Goal: Complete application form

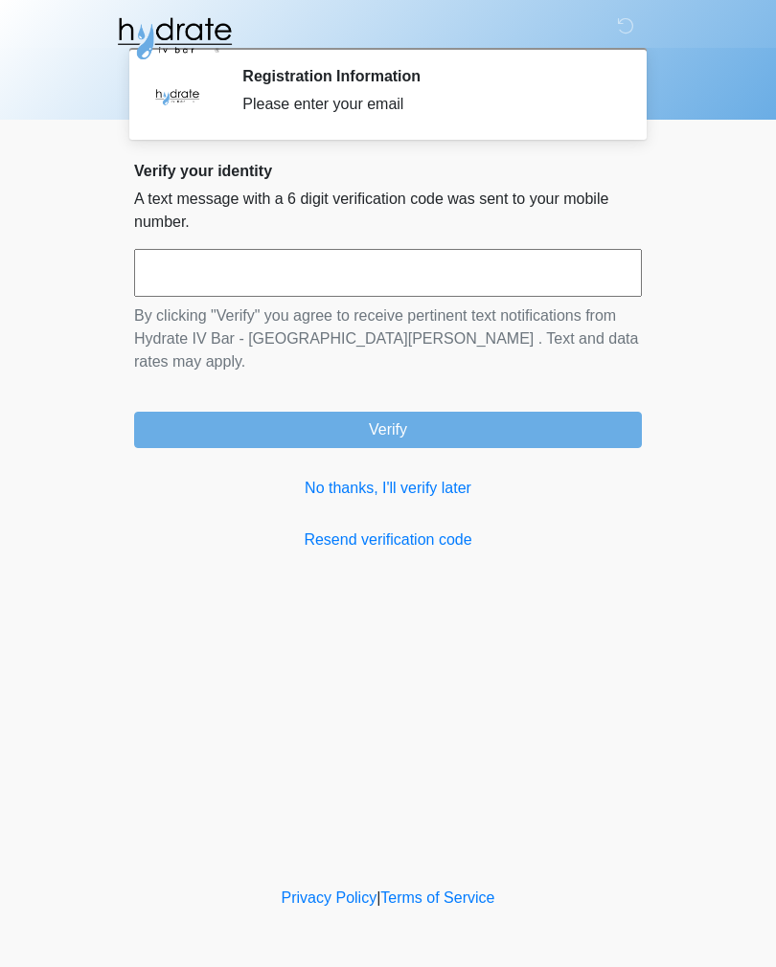
click at [428, 267] on input "text" at bounding box center [388, 273] width 508 height 48
type input "******"
click at [438, 412] on button "Verify" at bounding box center [388, 430] width 508 height 36
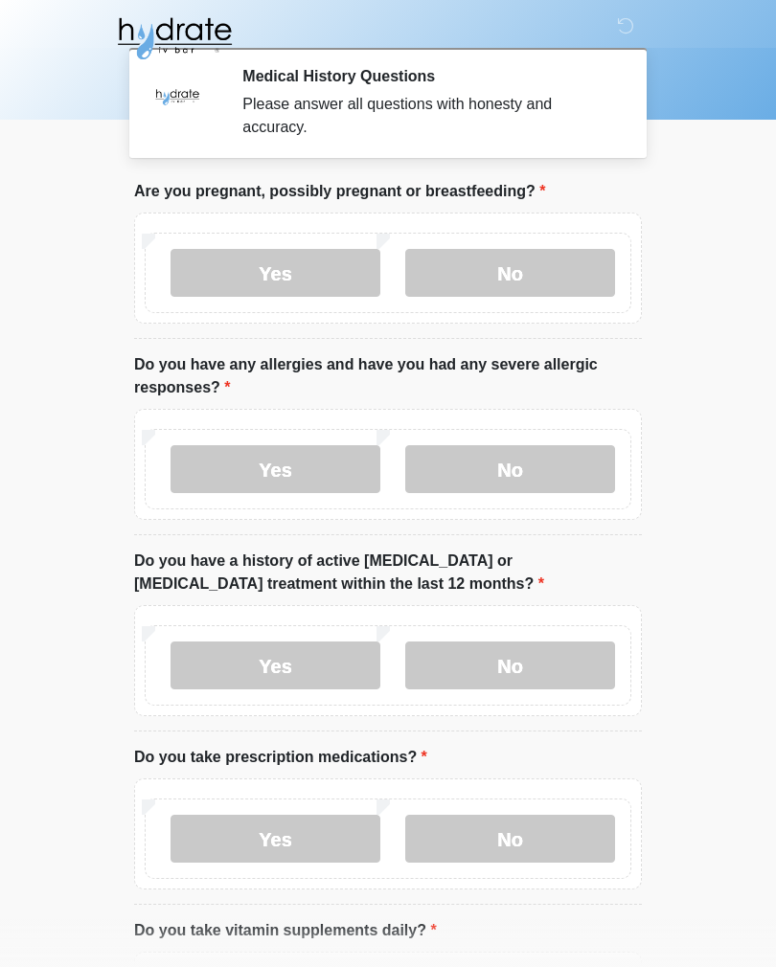
click at [557, 272] on label "No" at bounding box center [510, 273] width 210 height 48
click at [559, 464] on label "No" at bounding box center [510, 469] width 210 height 48
click at [559, 667] on label "No" at bounding box center [510, 666] width 210 height 48
click at [325, 834] on label "Yes" at bounding box center [275, 839] width 210 height 48
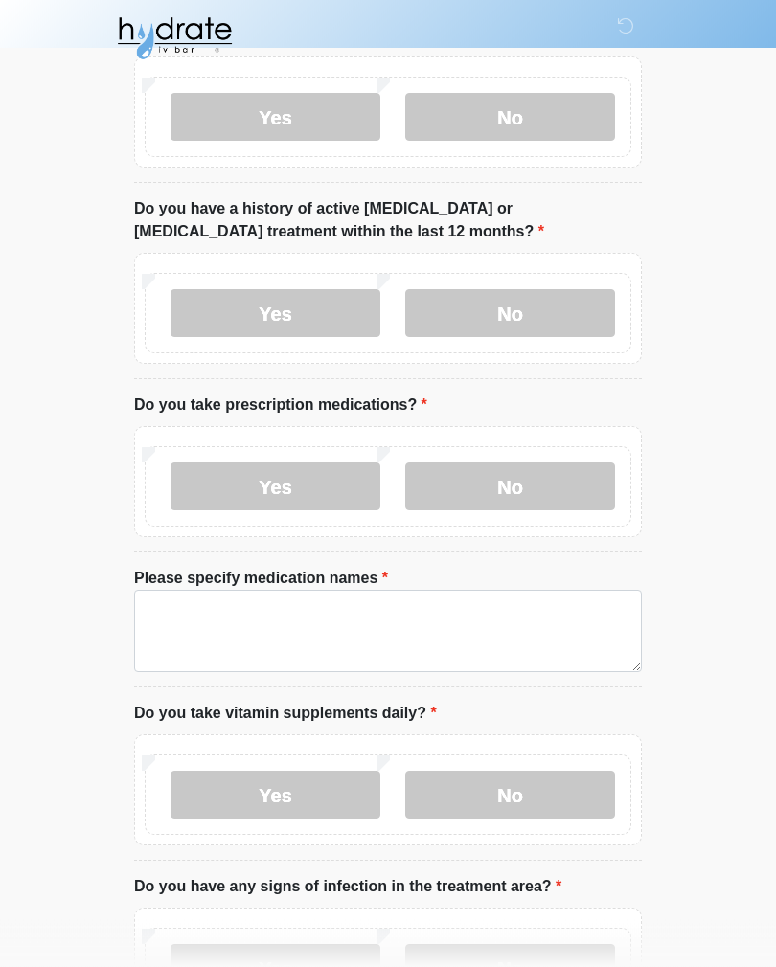
scroll to position [353, 0]
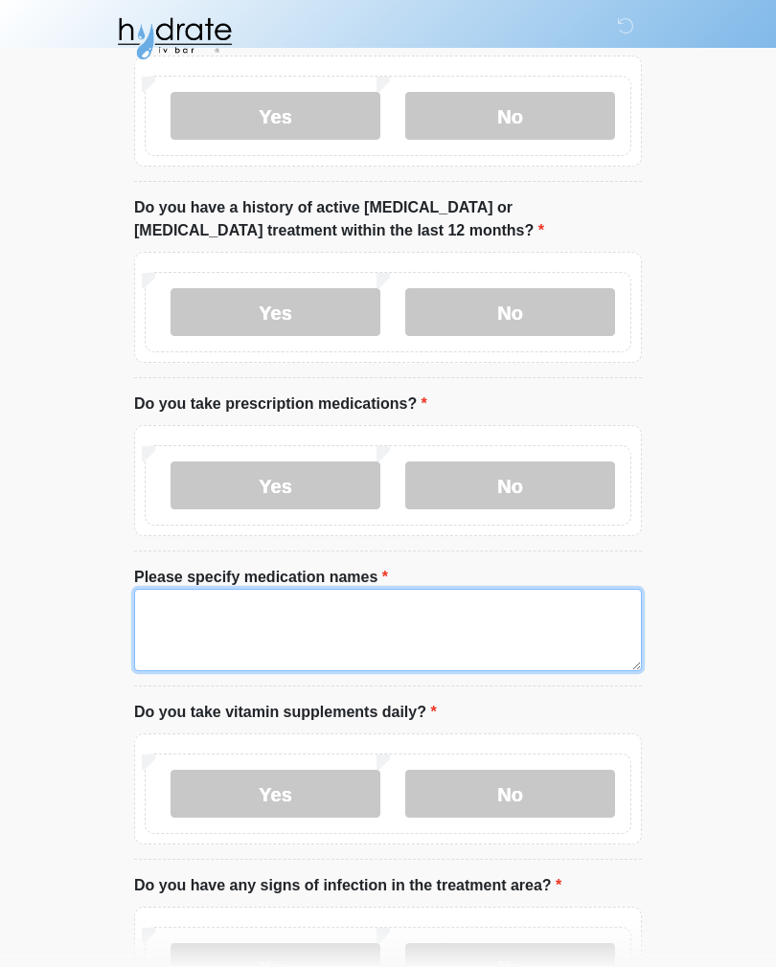
click at [179, 599] on textarea "Please specify medication names" at bounding box center [388, 630] width 508 height 82
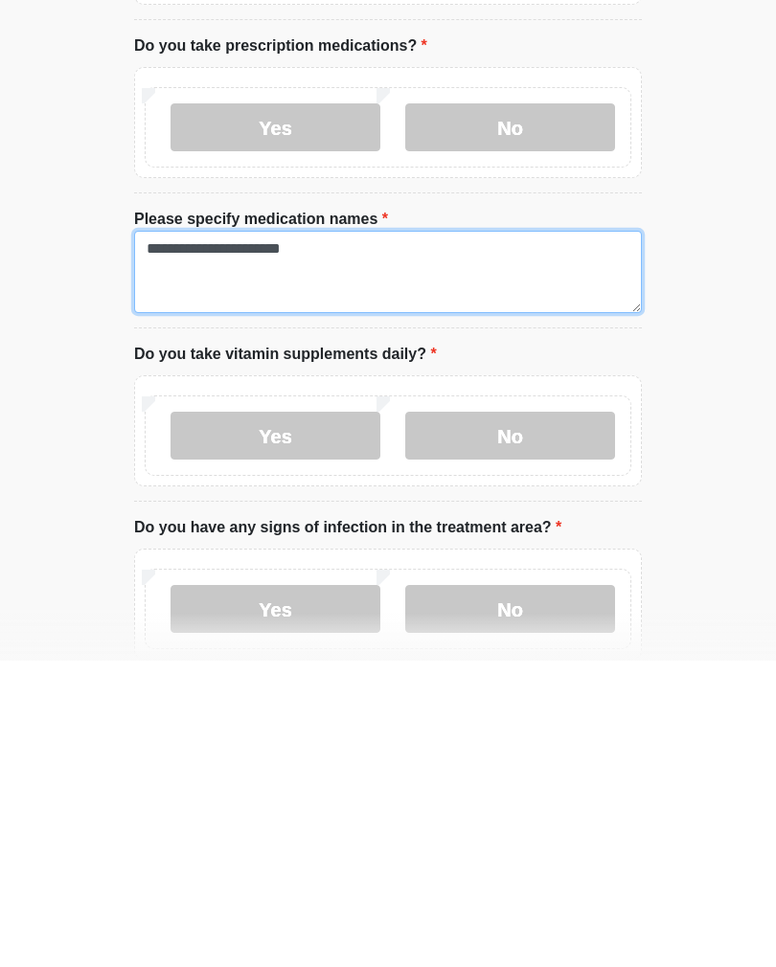
scroll to position [410, 0]
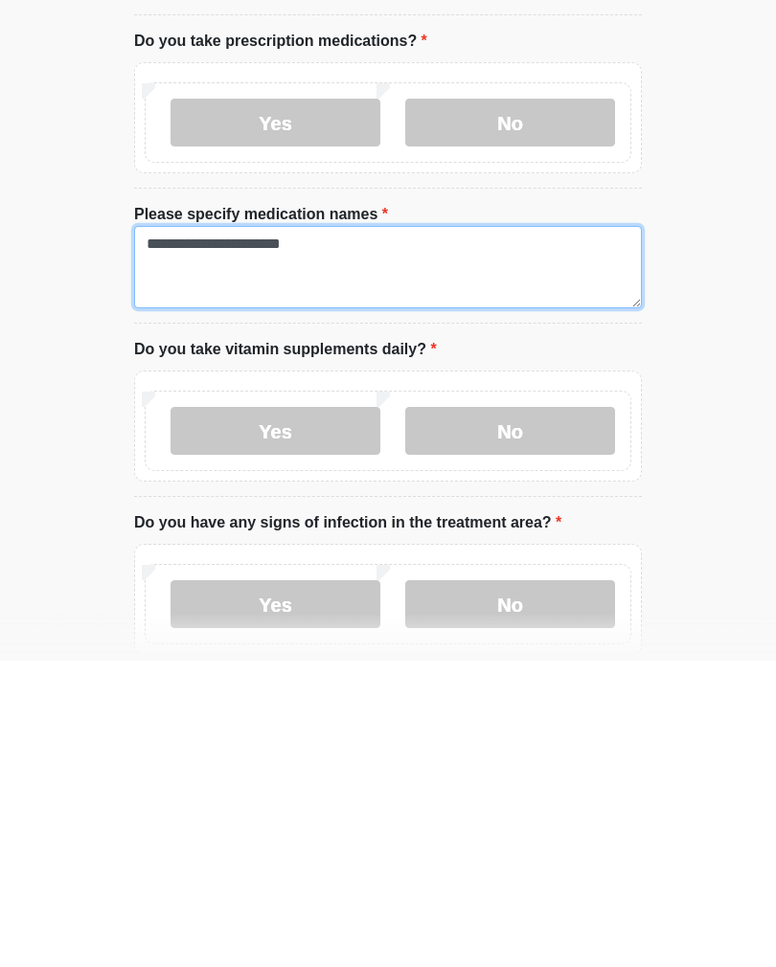
type textarea "**********"
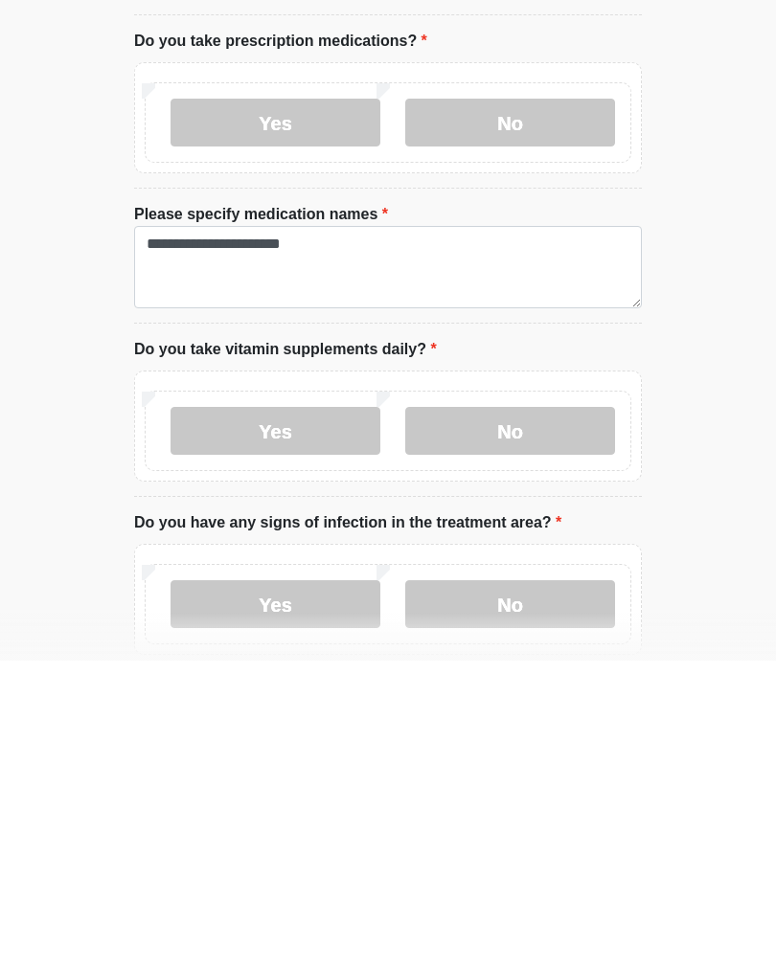
click at [281, 713] on label "Yes" at bounding box center [275, 737] width 210 height 48
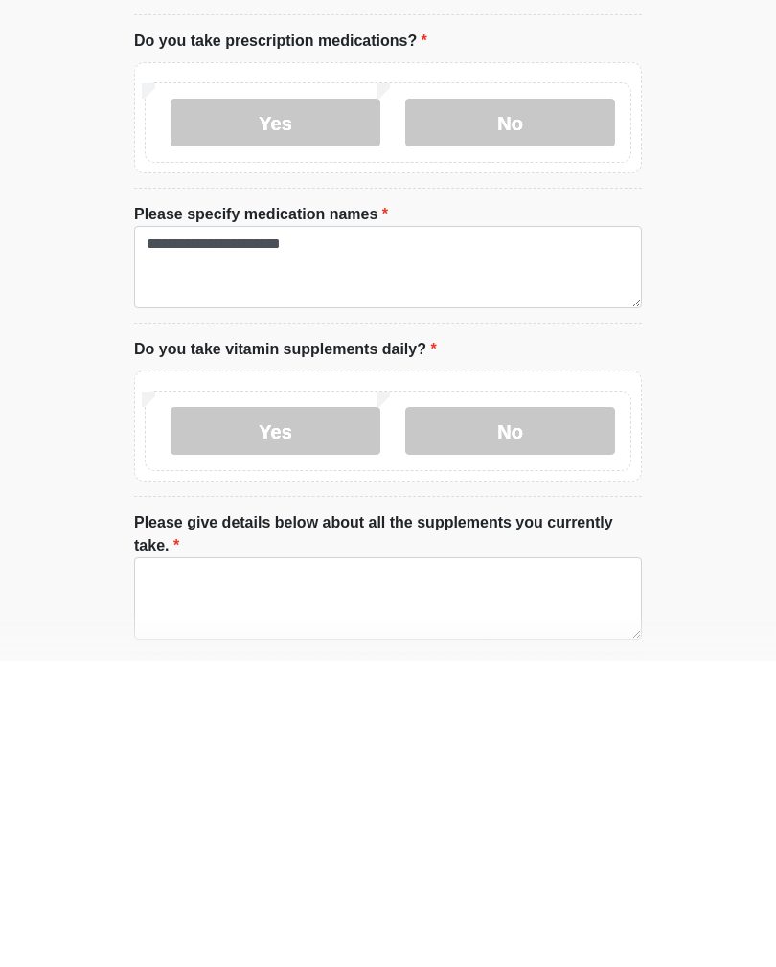
scroll to position [716, 0]
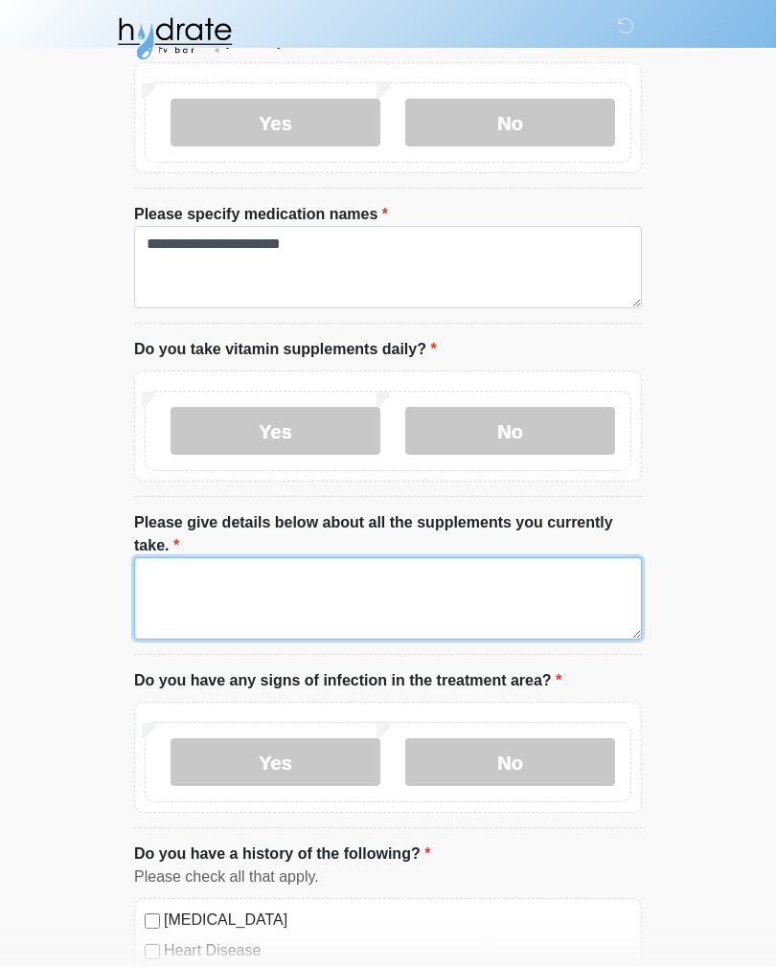
click at [176, 563] on textarea "Please give details below about all the supplements you currently take." at bounding box center [388, 598] width 508 height 82
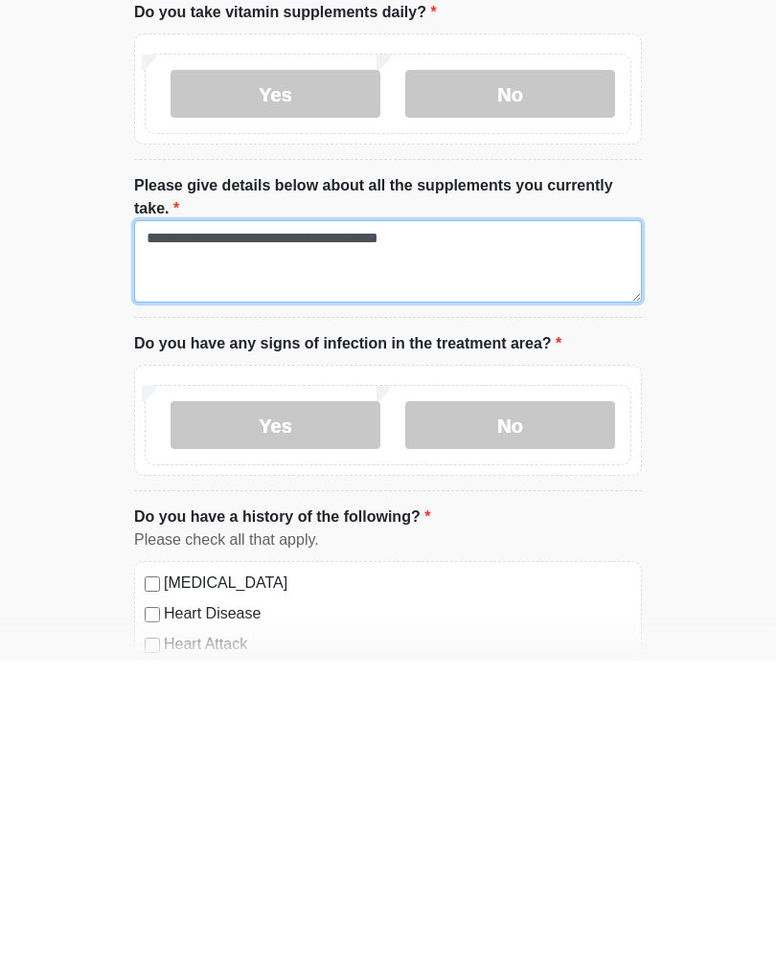
scroll to position [749, 0]
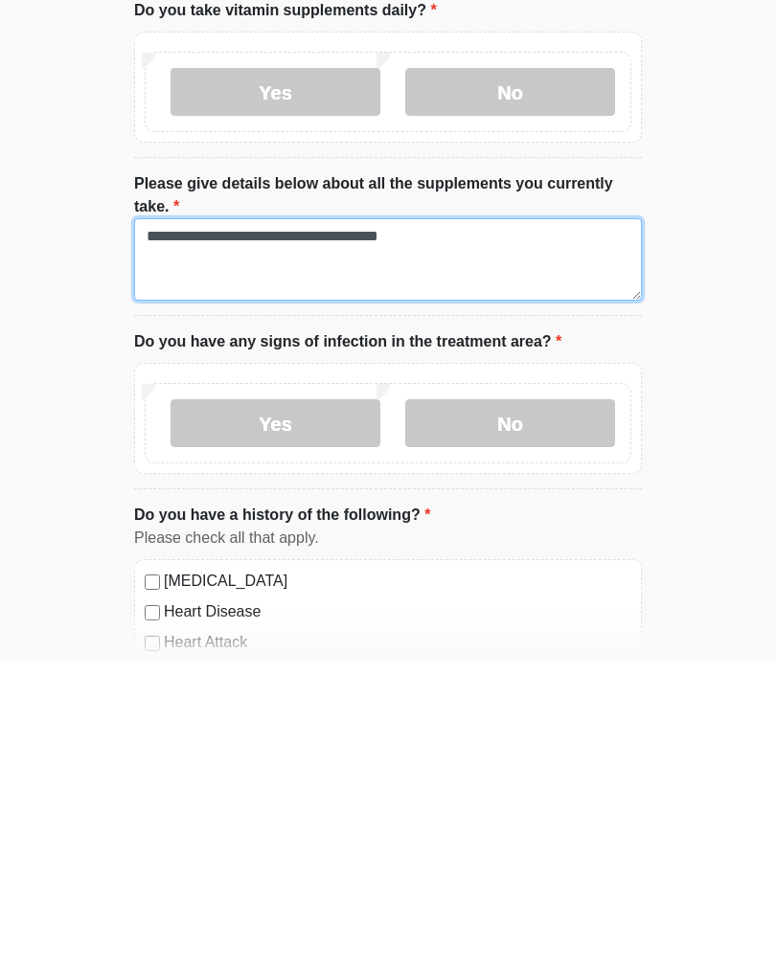
type textarea "**********"
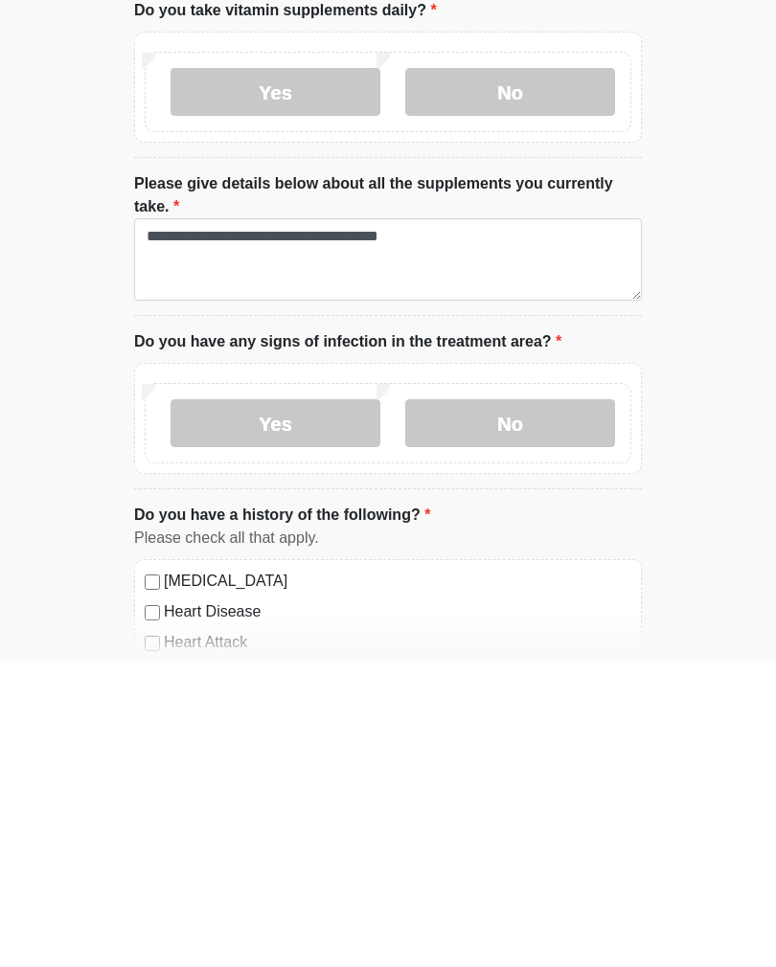
click at [550, 706] on label "No" at bounding box center [510, 730] width 210 height 48
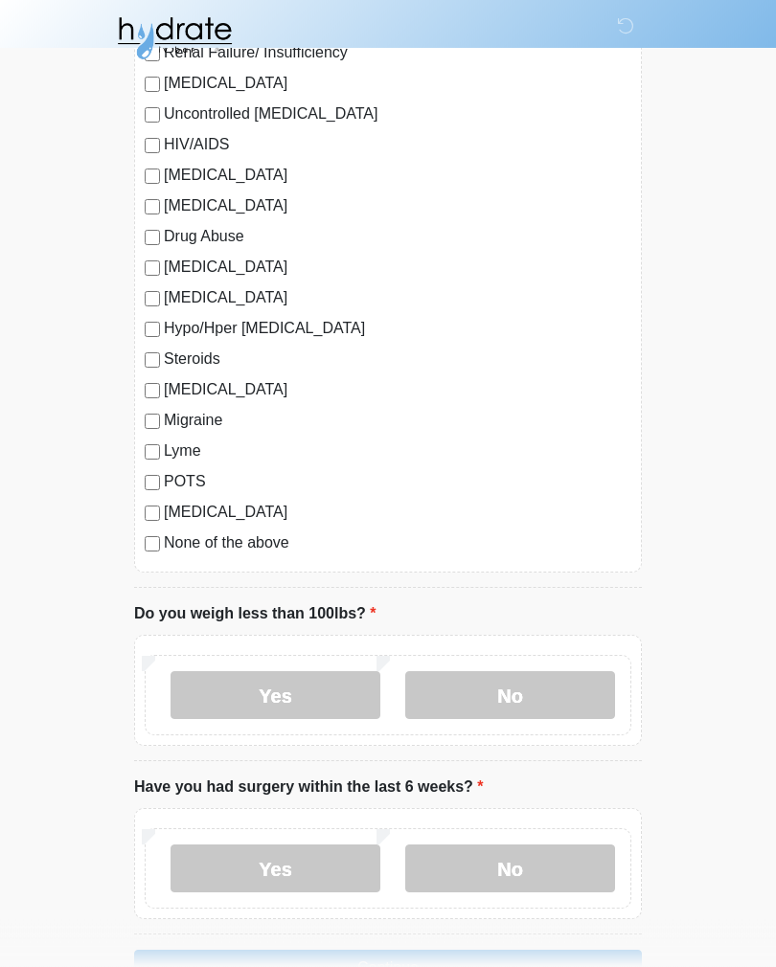
scroll to position [2074, 0]
click at [554, 687] on label "No" at bounding box center [510, 695] width 210 height 48
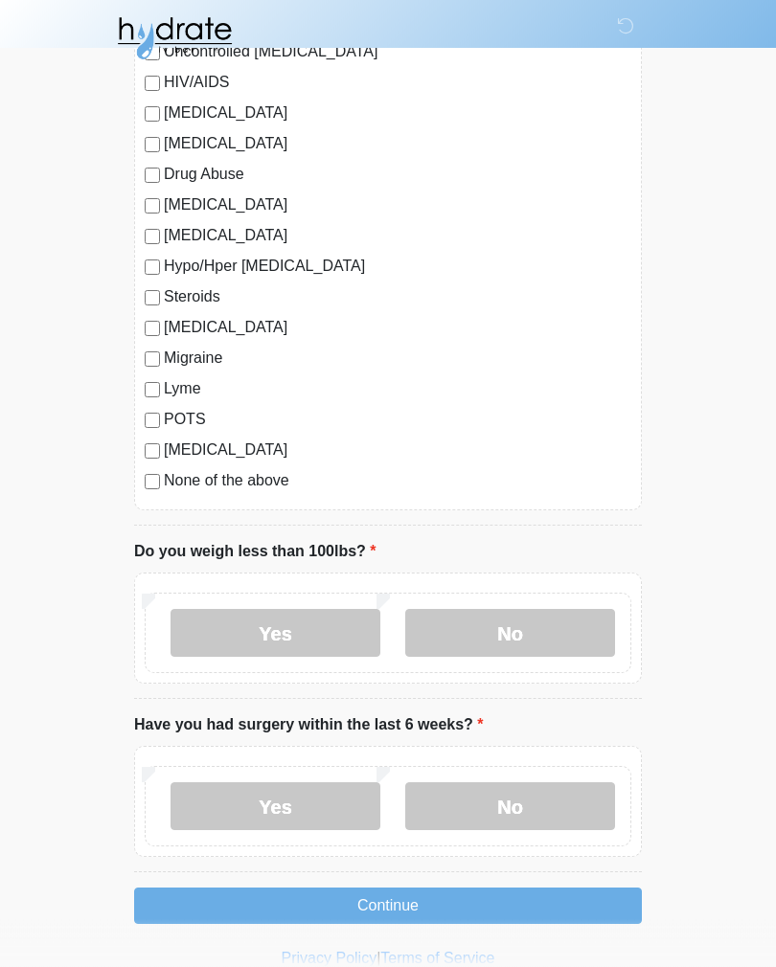
scroll to position [2162, 0]
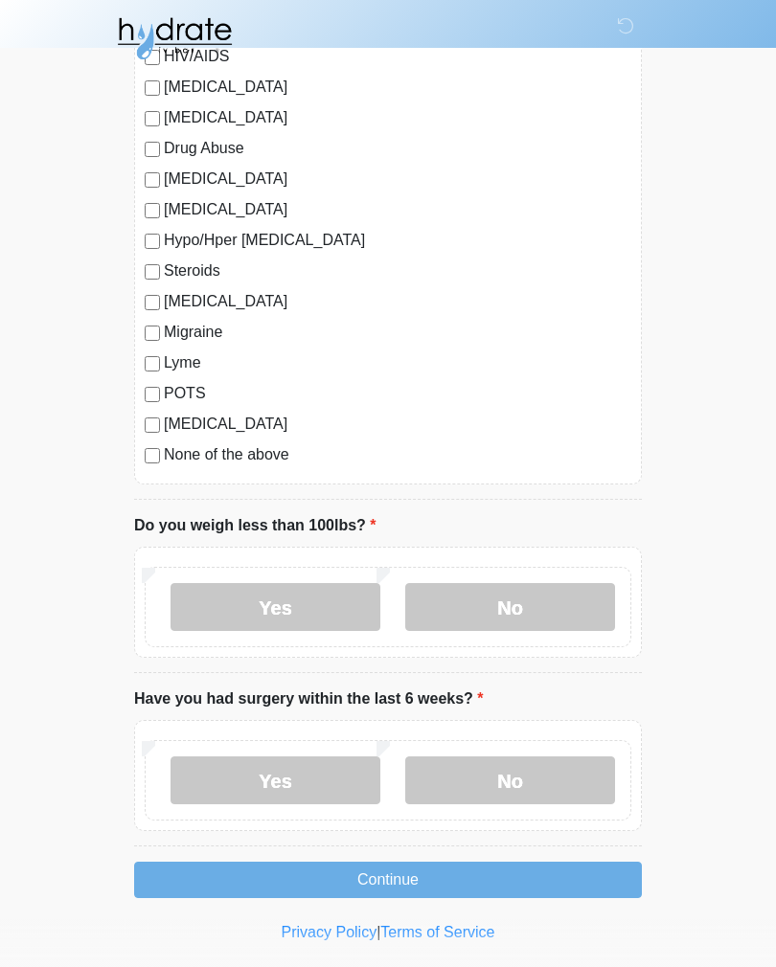
click at [321, 769] on label "Yes" at bounding box center [275, 781] width 210 height 48
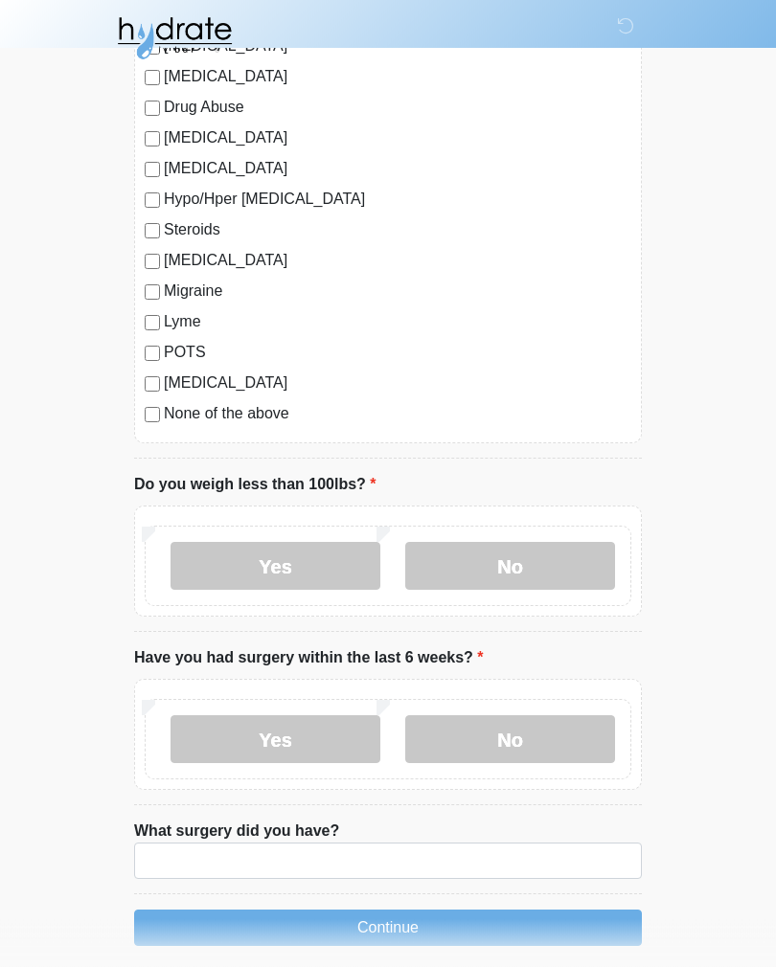
scroll to position [2251, 0]
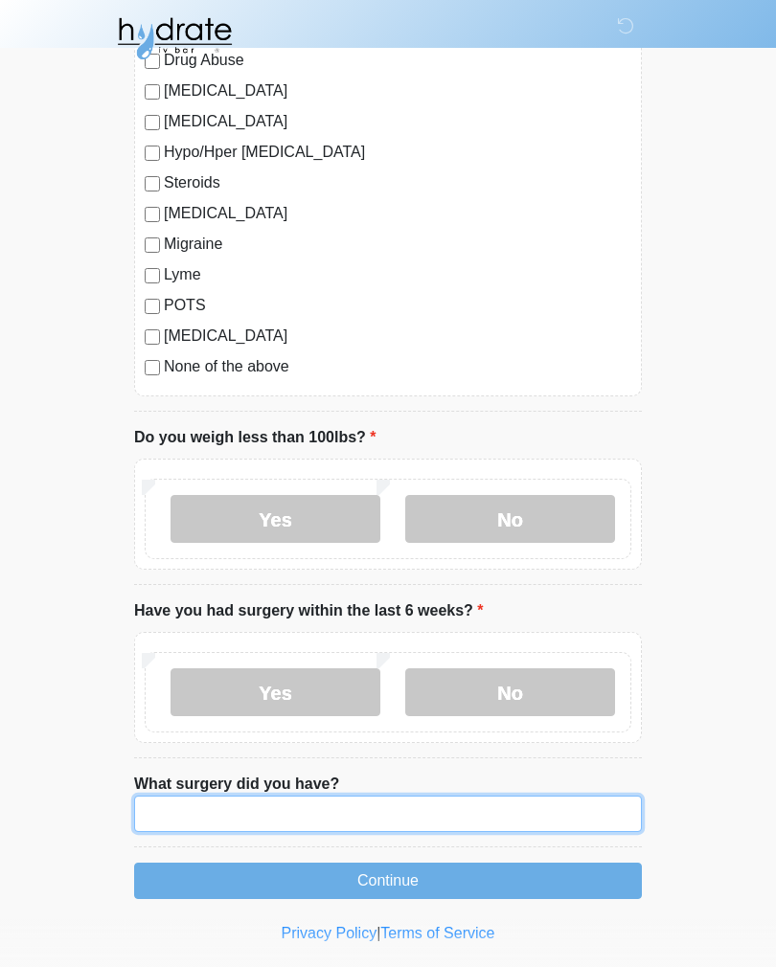
click at [332, 808] on input "What surgery did you have?" at bounding box center [388, 814] width 508 height 36
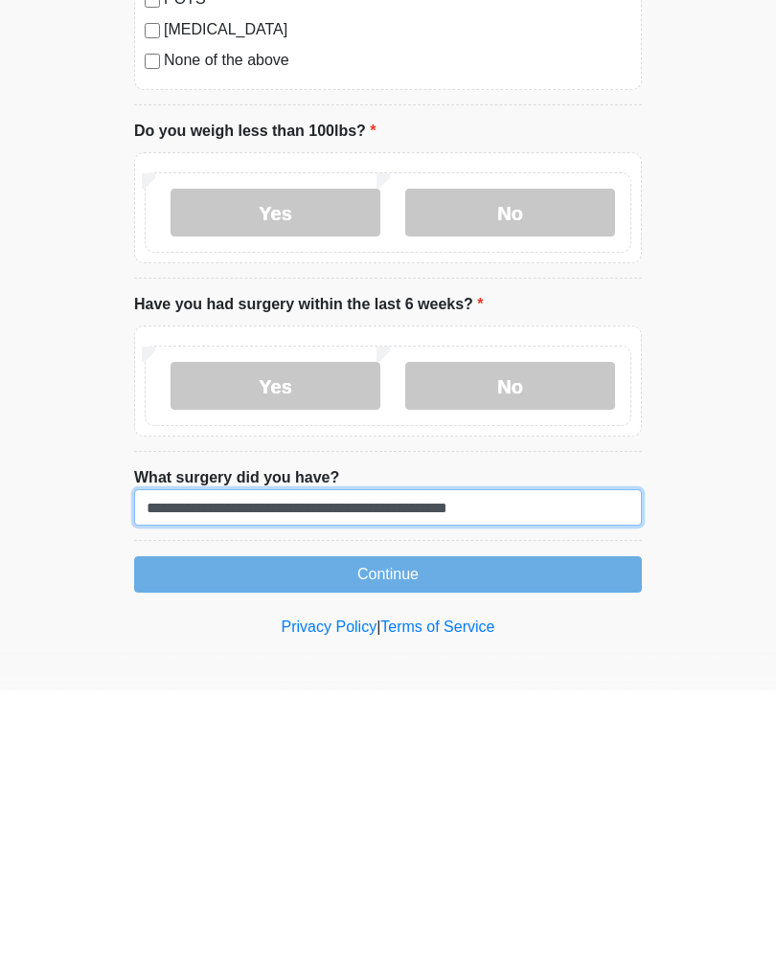
click at [485, 766] on input "**********" at bounding box center [388, 784] width 508 height 36
type input "**********"
click at [467, 833] on button "Continue" at bounding box center [388, 851] width 508 height 36
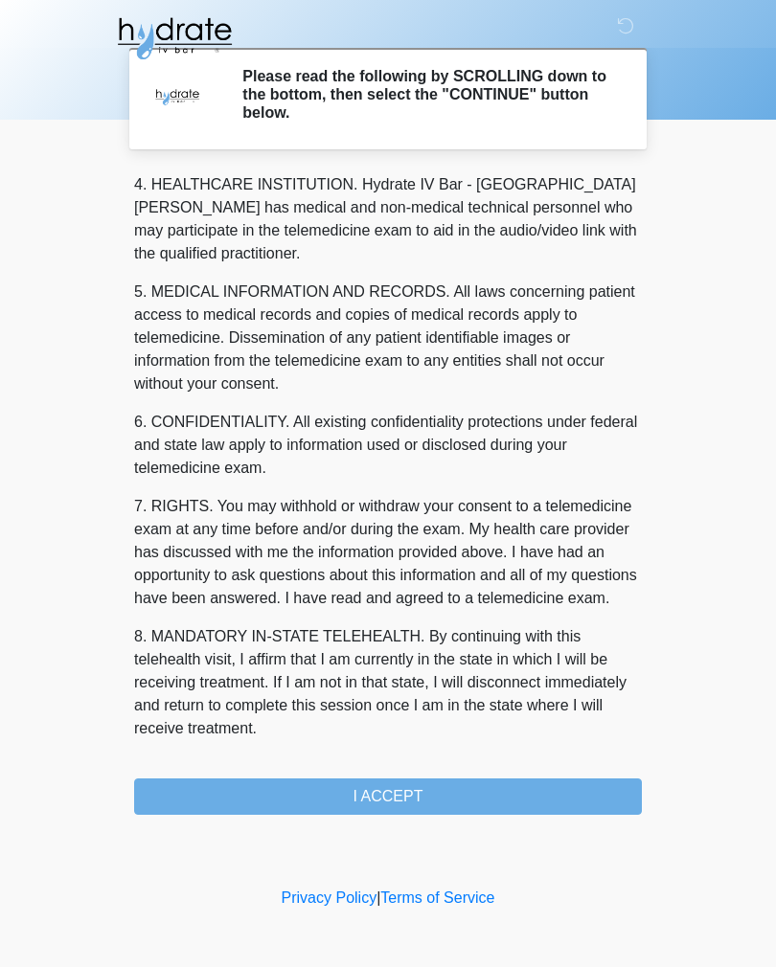
scroll to position [550, 0]
click at [447, 797] on button "I ACCEPT" at bounding box center [388, 797] width 508 height 36
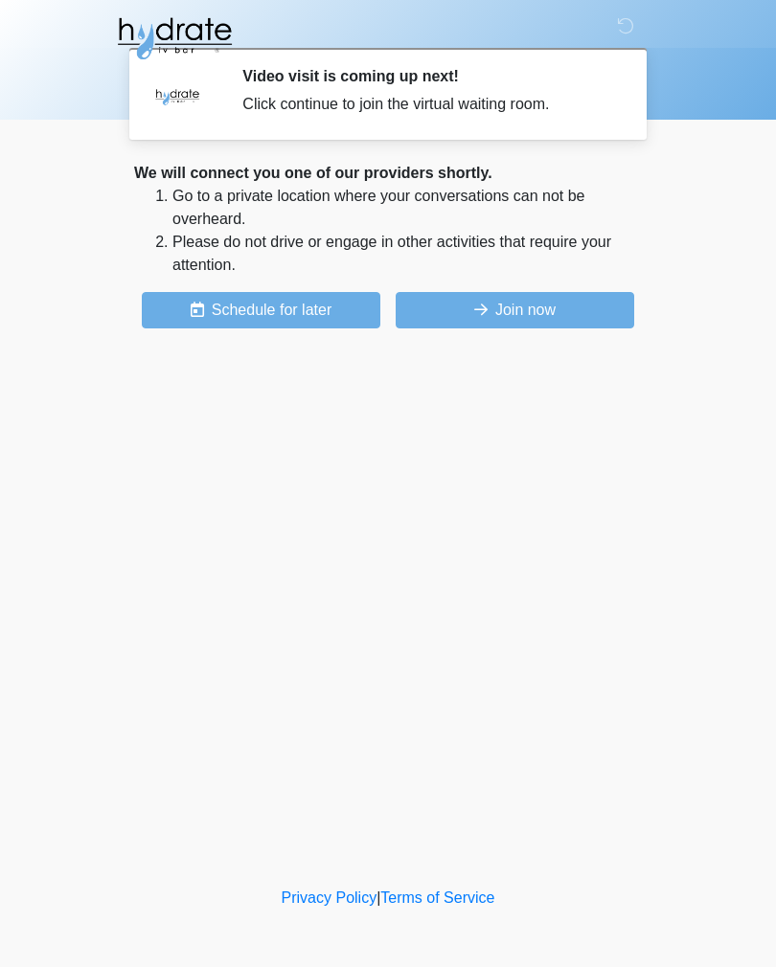
click at [539, 299] on button "Join now" at bounding box center [515, 310] width 238 height 36
